Goal: Transaction & Acquisition: Purchase product/service

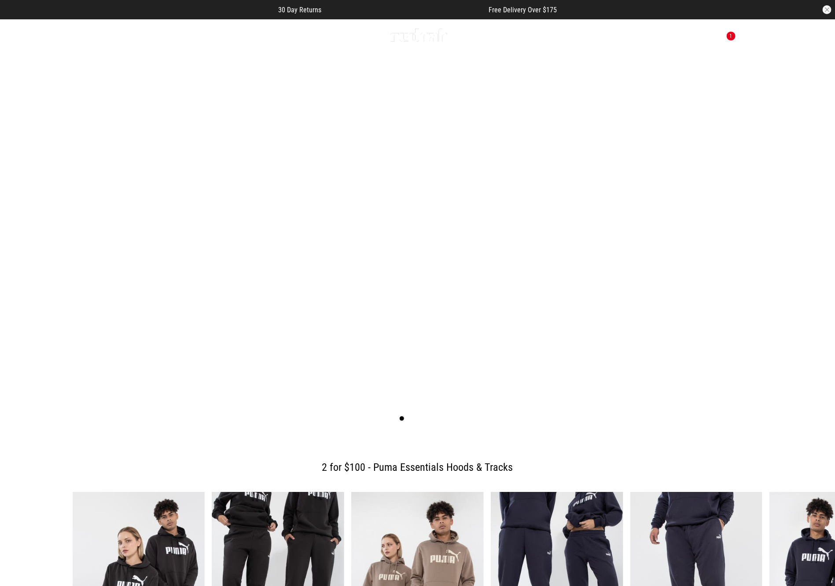
click at [107, 32] on icon at bounding box center [108, 35] width 11 height 15
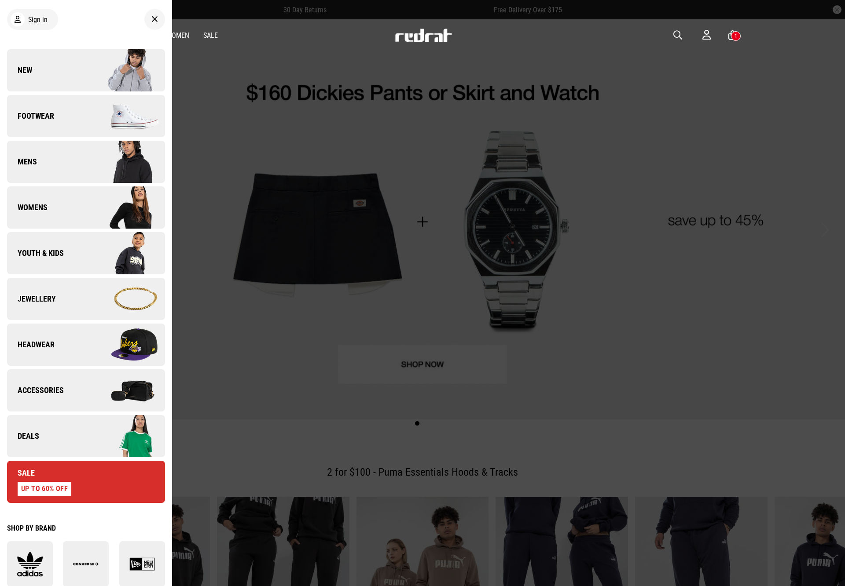
click at [86, 434] on img at bounding box center [125, 436] width 79 height 44
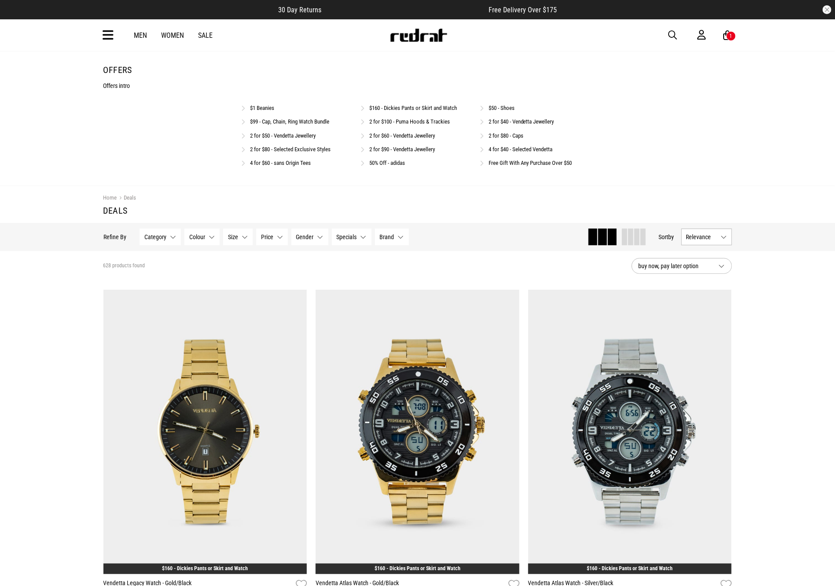
click at [110, 32] on icon at bounding box center [108, 35] width 11 height 15
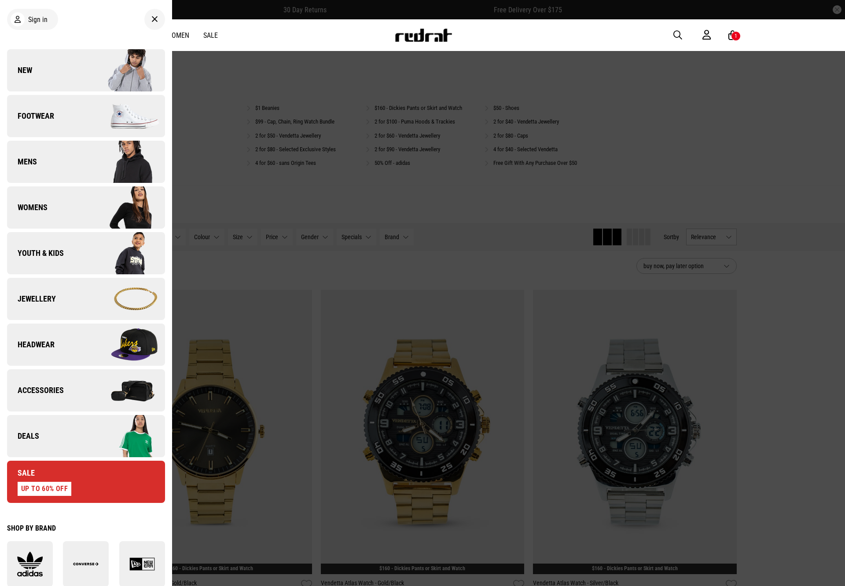
click at [71, 108] on link "Footwear" at bounding box center [86, 116] width 158 height 42
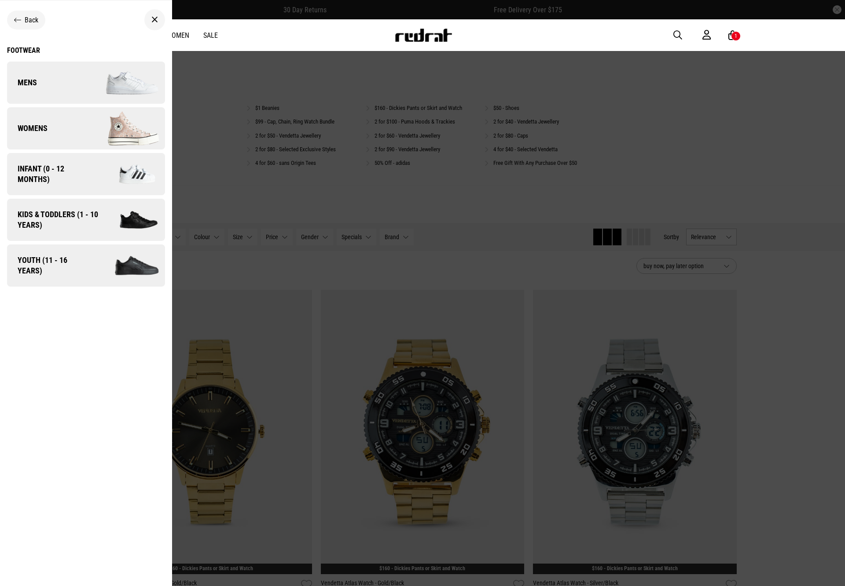
click at [29, 25] on div "Back" at bounding box center [26, 20] width 38 height 19
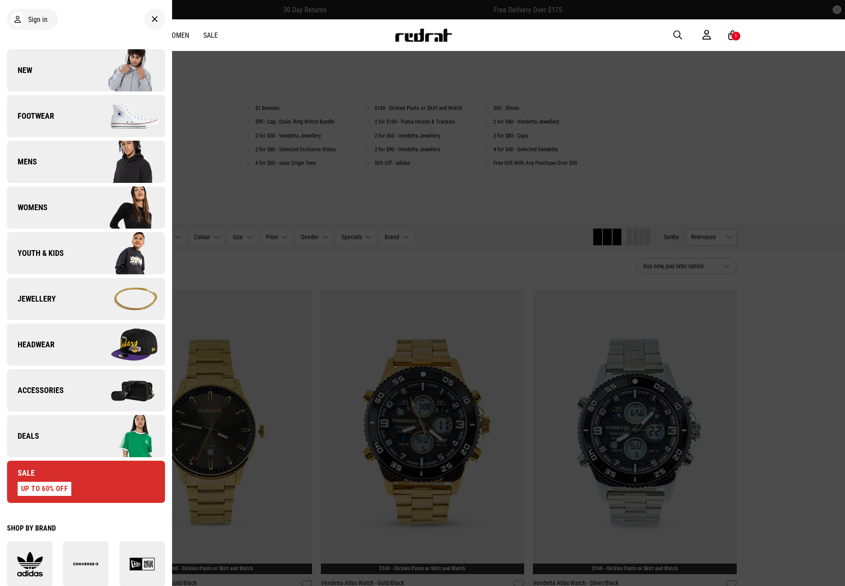
drag, startPoint x: 684, startPoint y: 33, endPoint x: 675, endPoint y: 34, distance: 9.3
click at [678, 33] on button "button" at bounding box center [682, 35] width 18 height 11
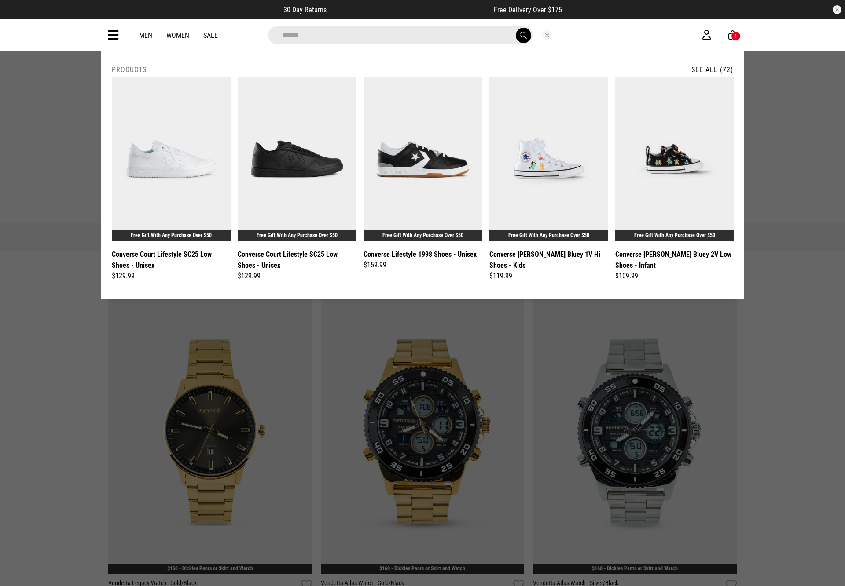
type input "********"
click at [405, 126] on img at bounding box center [422, 159] width 119 height 164
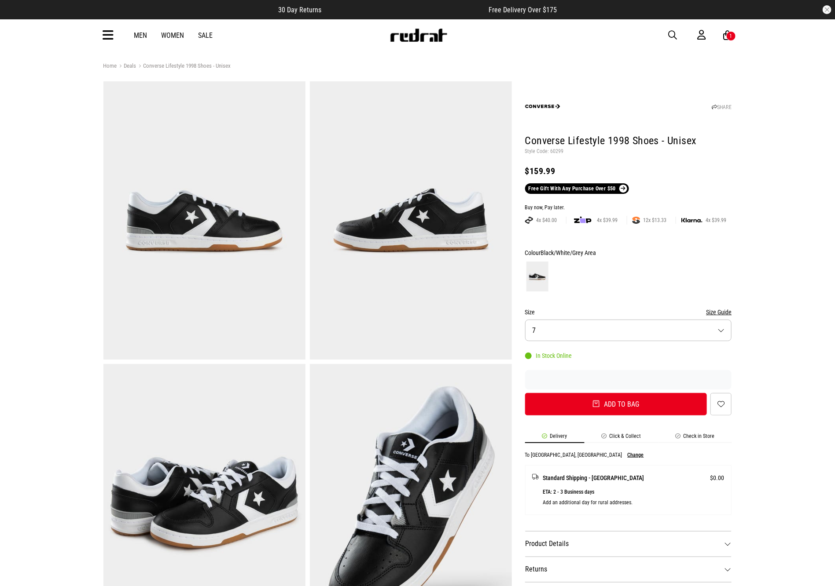
click at [615, 341] on button "Size 7" at bounding box center [628, 331] width 207 height 22
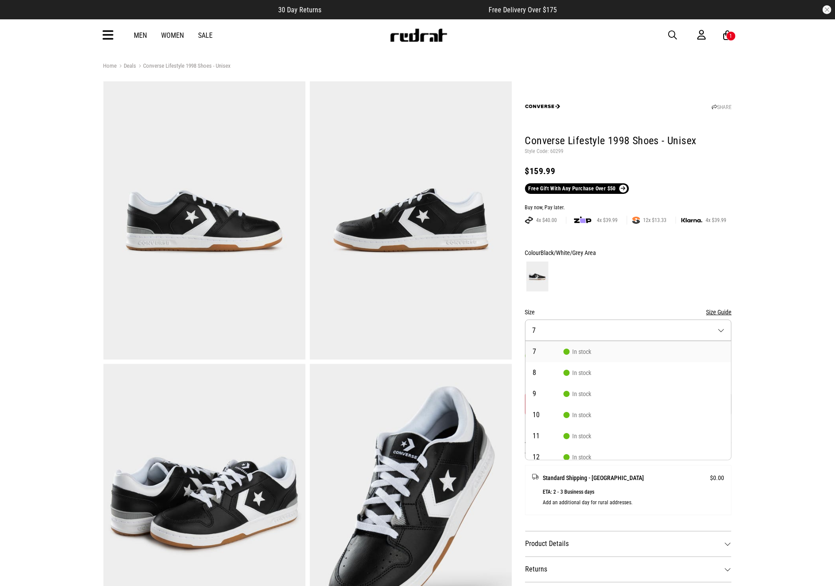
click at [614, 331] on button "Size 7" at bounding box center [628, 331] width 207 height 22
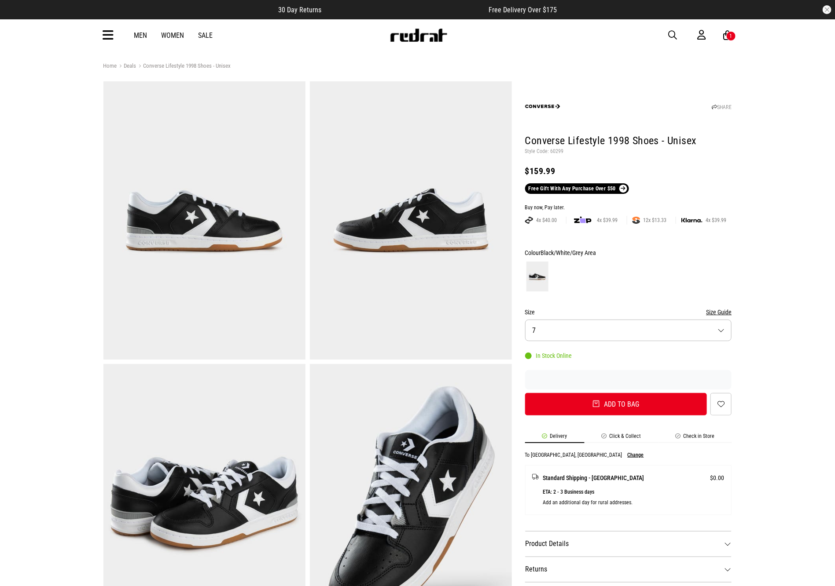
click at [562, 329] on button "Size 7" at bounding box center [628, 331] width 207 height 22
